Goal: Find contact information: Find contact information

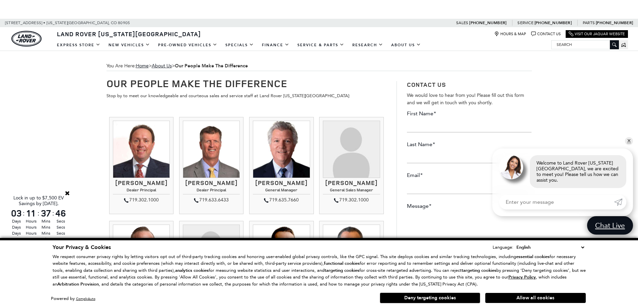
click at [587, 46] on input "Search" at bounding box center [585, 45] width 67 height 8
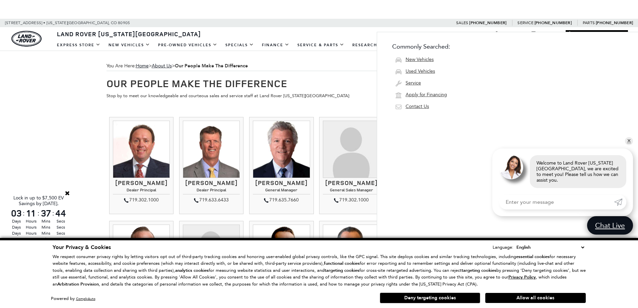
type input "email"
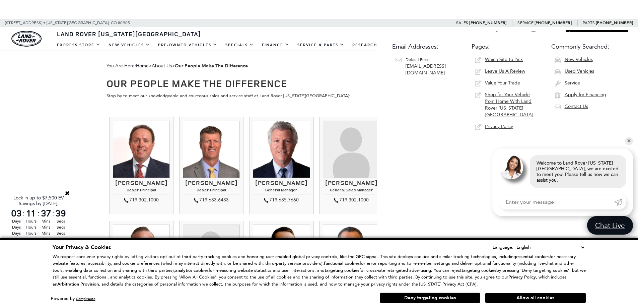
drag, startPoint x: 419, startPoint y: 72, endPoint x: 406, endPoint y: 68, distance: 13.2
click at [406, 68] on div "Default Email leads@jaguarlandrovercs.com" at bounding box center [433, 66] width 54 height 20
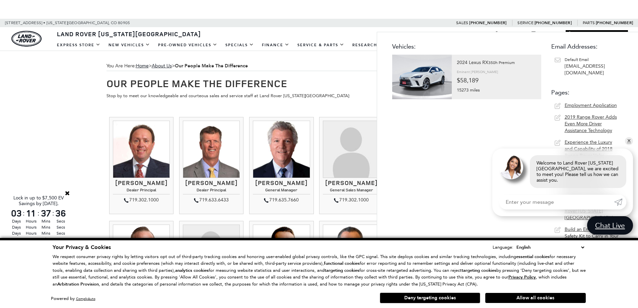
type input "email"
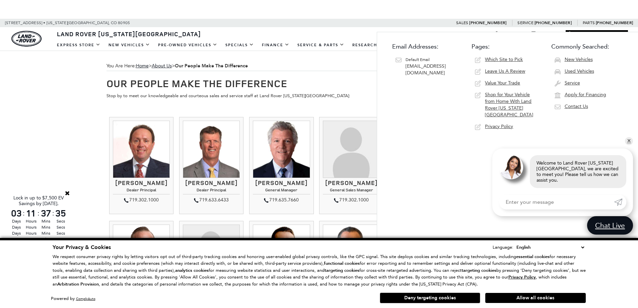
click at [443, 66] on span "[EMAIL_ADDRESS][DOMAIN_NAME]" at bounding box center [426, 69] width 40 height 12
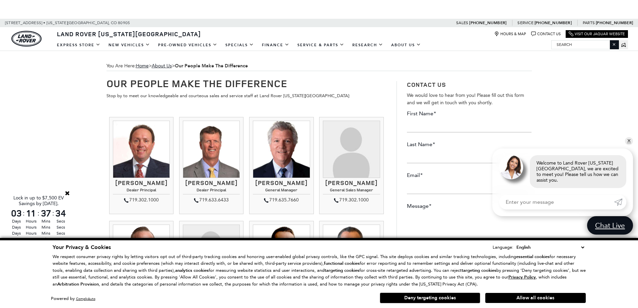
click at [443, 66] on span "You Are Here: Home > About Us > Our People Make The Difference" at bounding box center [320, 66] width 426 height 10
click at [597, 42] on input "Search" at bounding box center [585, 45] width 67 height 8
click at [587, 45] on input "Search" at bounding box center [585, 45] width 67 height 8
type input "r"
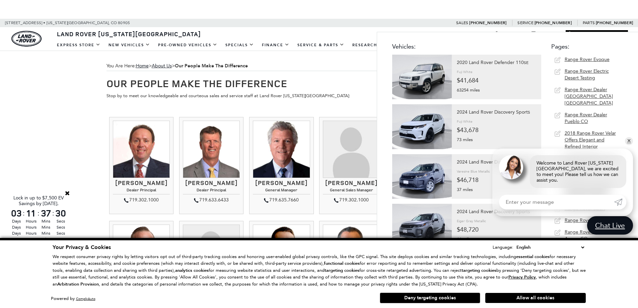
type input "email"
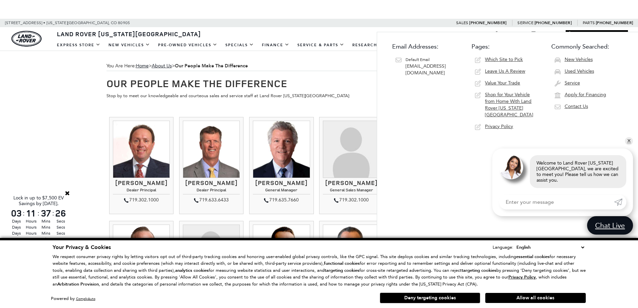
click at [413, 68] on span "[EMAIL_ADDRESS][DOMAIN_NAME]" at bounding box center [426, 69] width 40 height 12
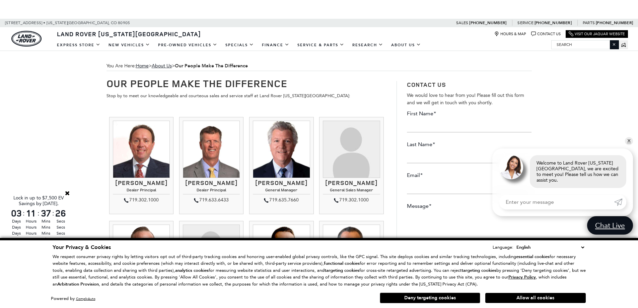
click at [413, 68] on span "You Are Here: Home > About Us > Our People Make The Difference" at bounding box center [320, 66] width 426 height 10
click at [592, 46] on input "Search" at bounding box center [585, 45] width 67 height 8
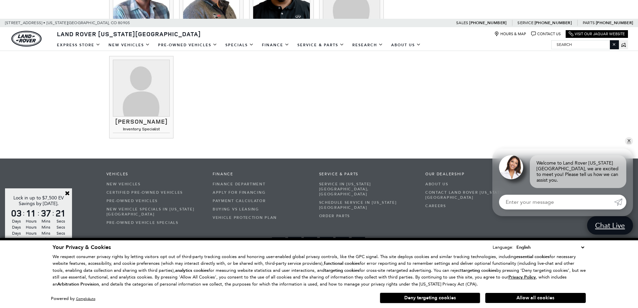
scroll to position [1105, 0]
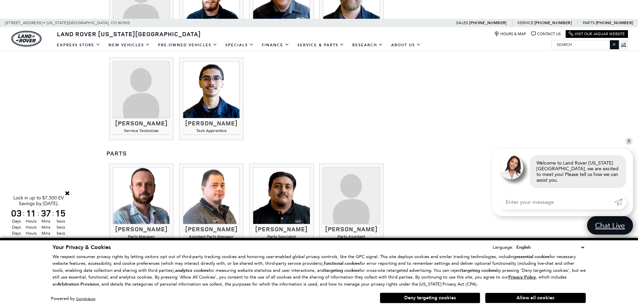
scroll to position [769, 0]
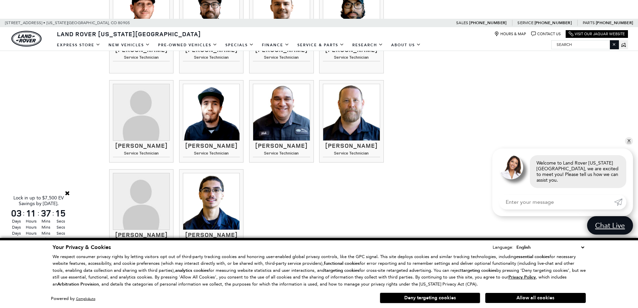
click at [590, 46] on input "Search" at bounding box center [585, 45] width 67 height 8
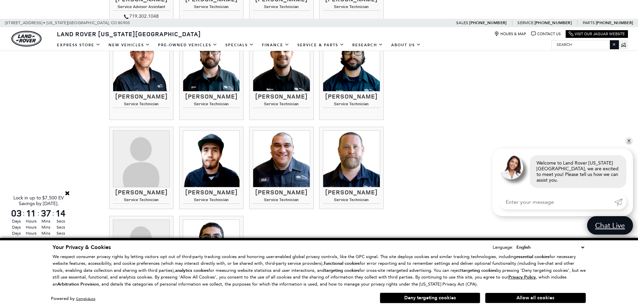
scroll to position [713, 0]
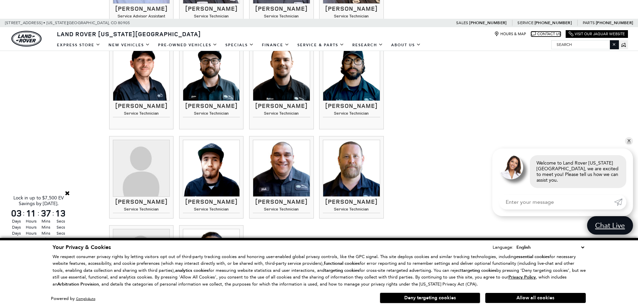
click at [553, 35] on link "Contact Us" at bounding box center [546, 34] width 29 height 5
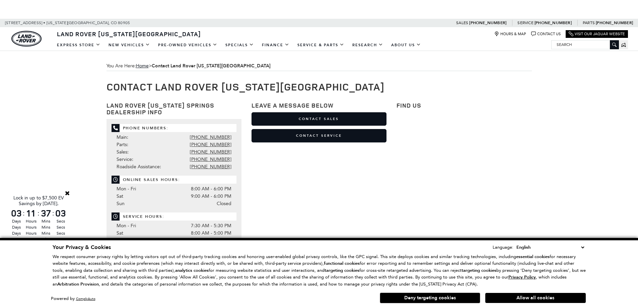
click at [573, 45] on input "Search" at bounding box center [585, 45] width 67 height 8
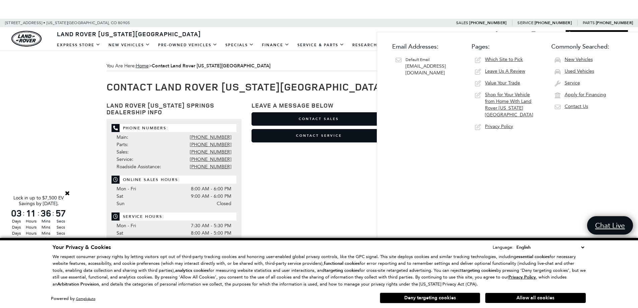
type input "email"
click at [219, 157] on div "Land Rover [US_STATE] Springs Dealership Info Phone Numbers: Main: [PHONE_NUMBE…" at bounding box center [320, 227] width 436 height 262
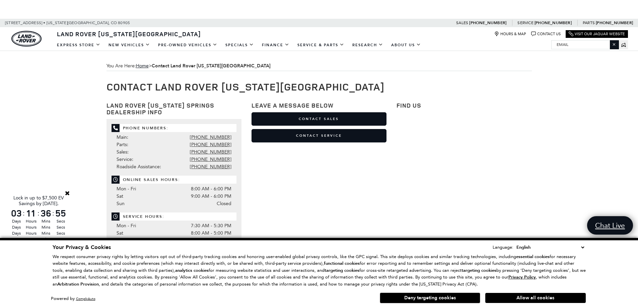
click at [203, 129] on span "Phone Numbers: Main: [PHONE_NUMBER] Parts: [PHONE_NUMBER] Sales: [PHONE_NUMBER]…" at bounding box center [174, 148] width 125 height 48
click at [203, 128] on span "Phone Numbers:" at bounding box center [174, 128] width 125 height 8
click at [577, 45] on input "Search" at bounding box center [585, 45] width 67 height 8
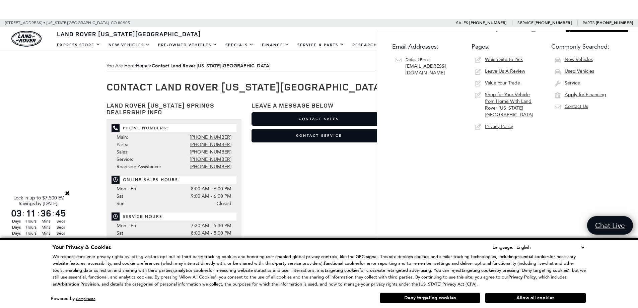
type input "email"
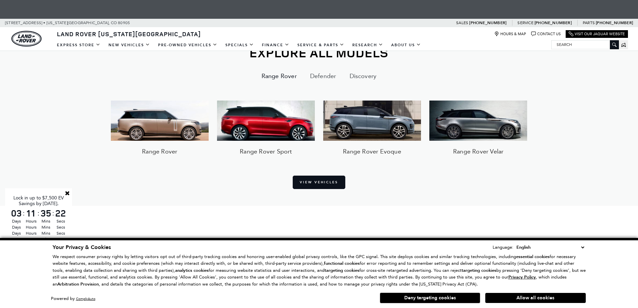
scroll to position [1012, 0]
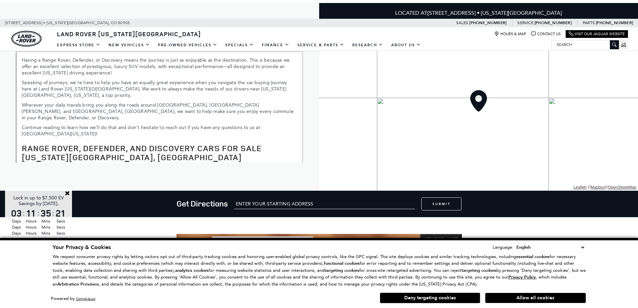
click at [571, 48] on input "Search" at bounding box center [585, 45] width 67 height 8
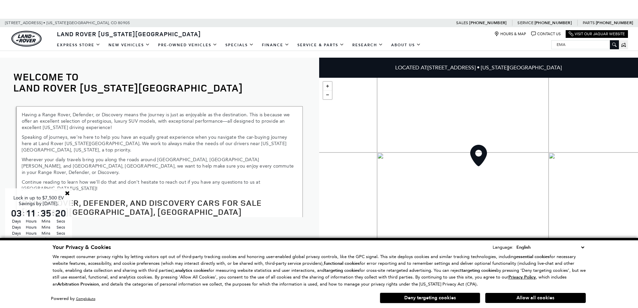
scroll to position [0, 0]
type input "email"
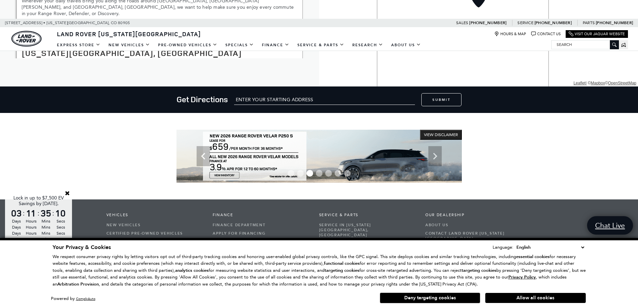
scroll to position [1181, 0]
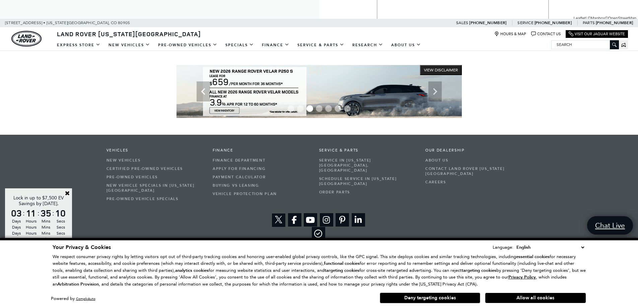
click at [547, 30] on div "Hours & Map Contact Us Visit Our Jaguar Website" at bounding box center [559, 34] width 139 height 8
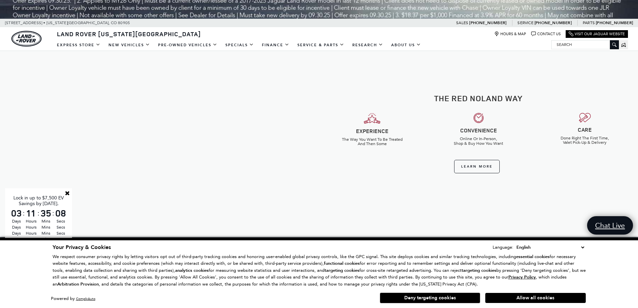
scroll to position [0, 0]
